Goal: Task Accomplishment & Management: Manage account settings

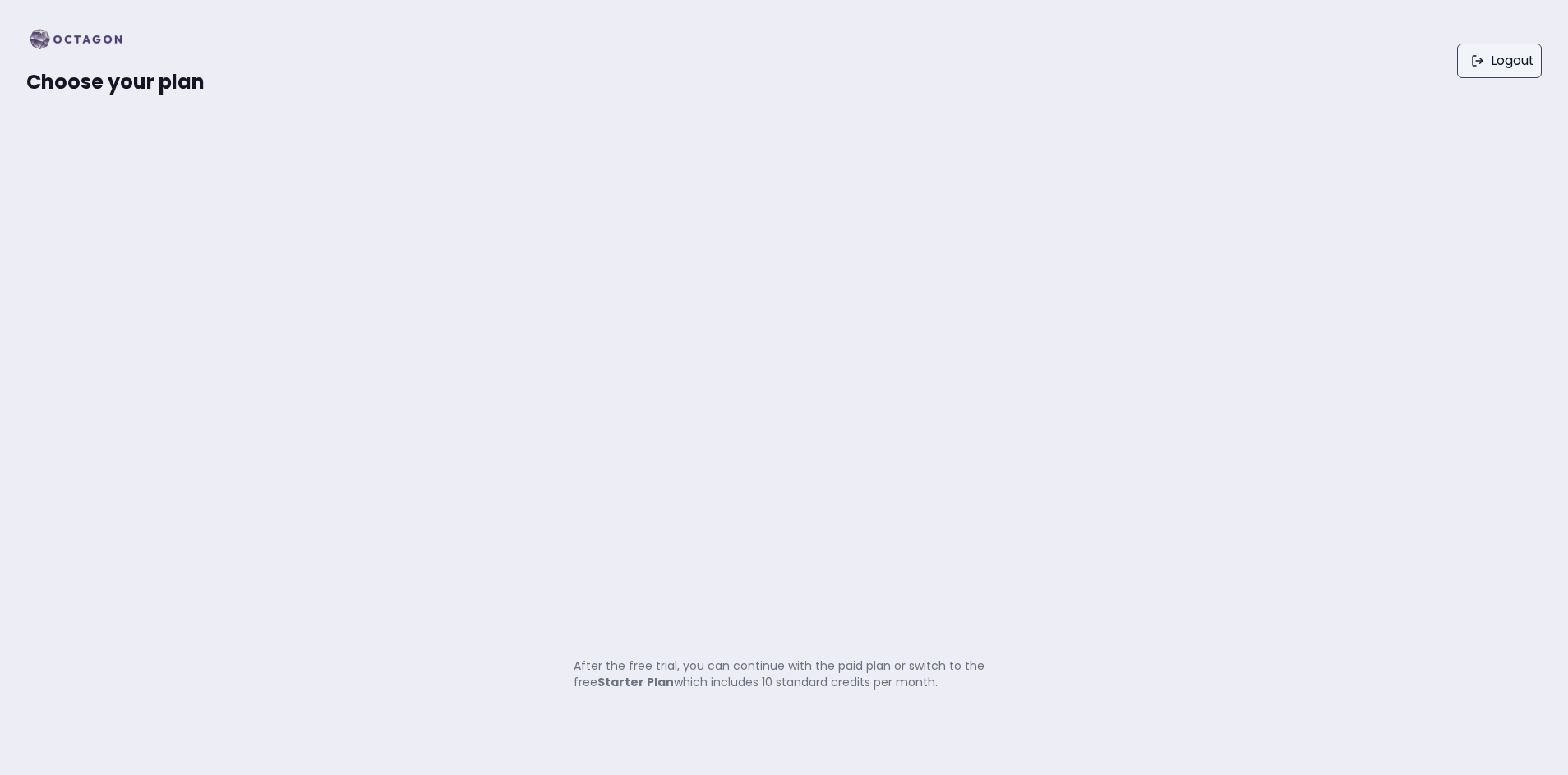
click at [1512, 64] on link "Logout" at bounding box center [1499, 61] width 84 height 34
